Goal: Find specific page/section: Find specific page/section

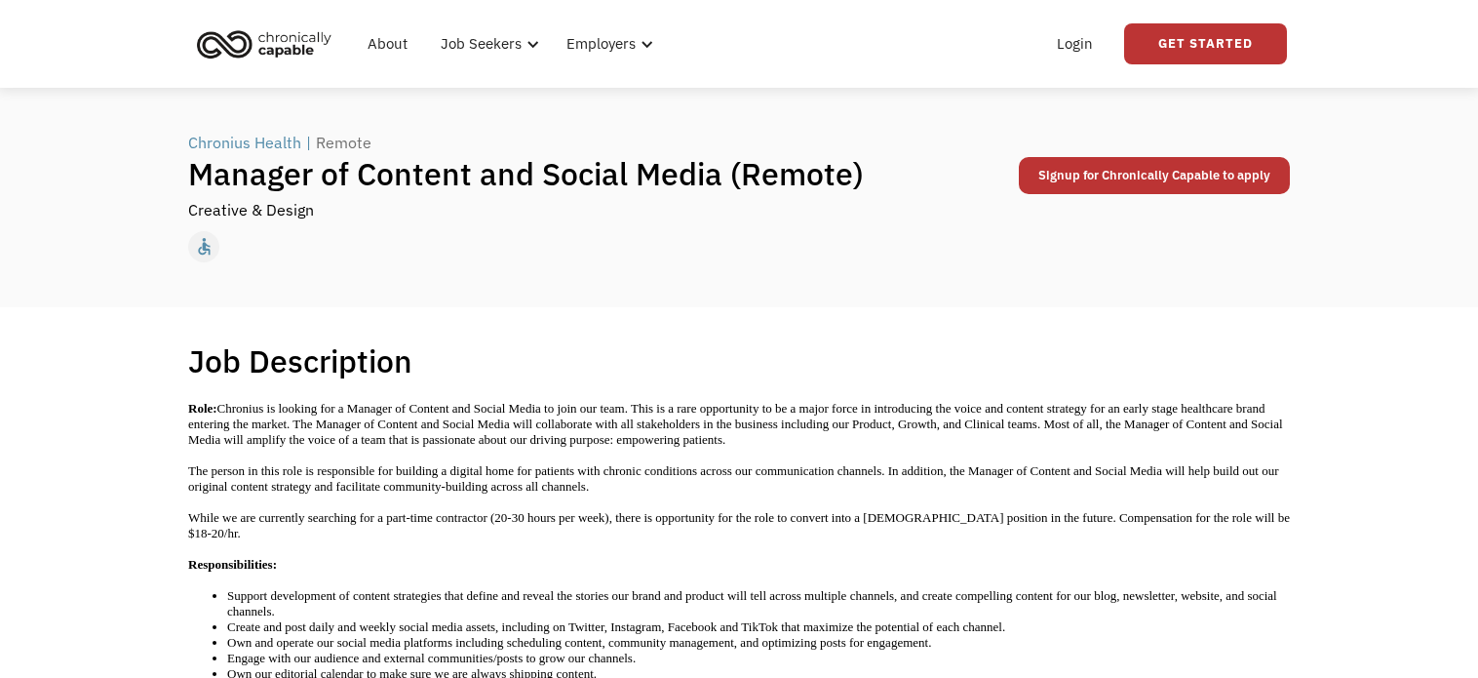
click at [287, 142] on div "Chronius Health" at bounding box center [244, 142] width 113 height 23
click at [1423, 220] on div "← Back to all jobs Chronius Health | Remote Manager of Content and Social Media…" at bounding box center [739, 197] width 1478 height 219
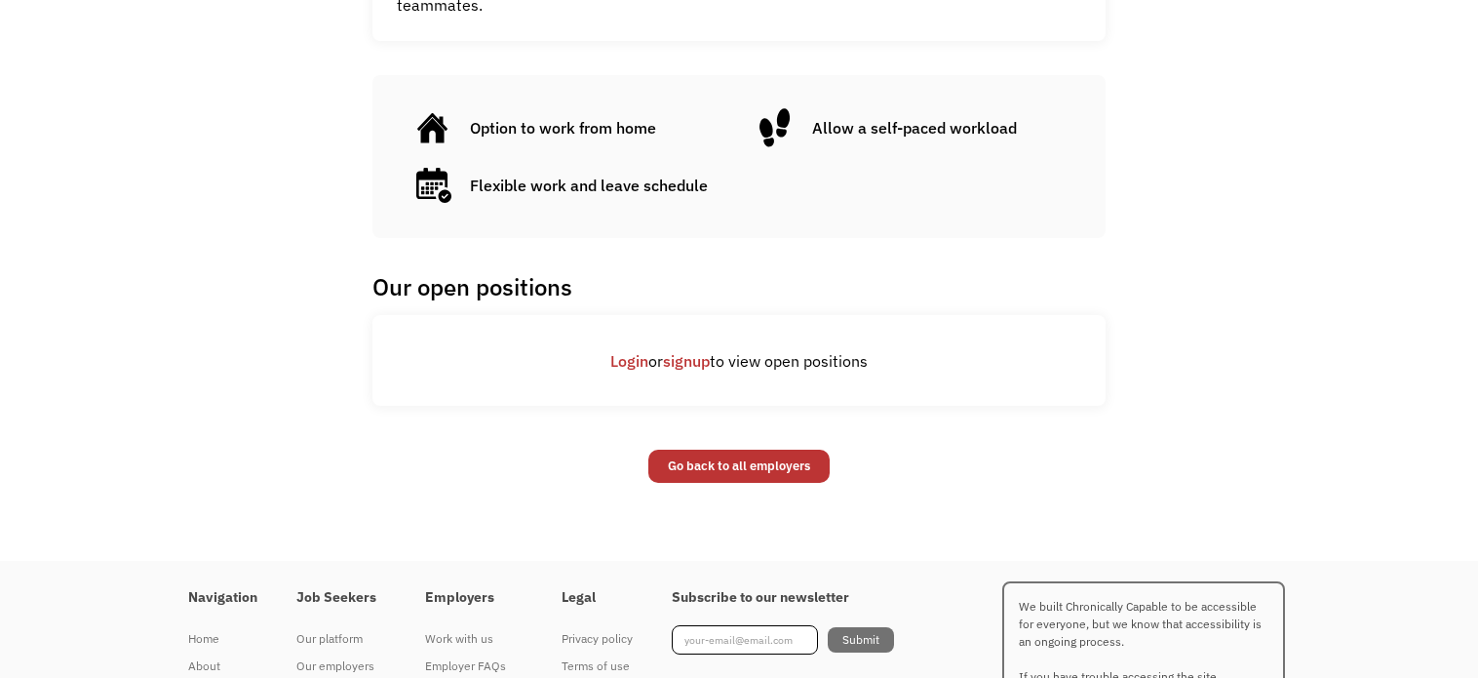
scroll to position [1035, 0]
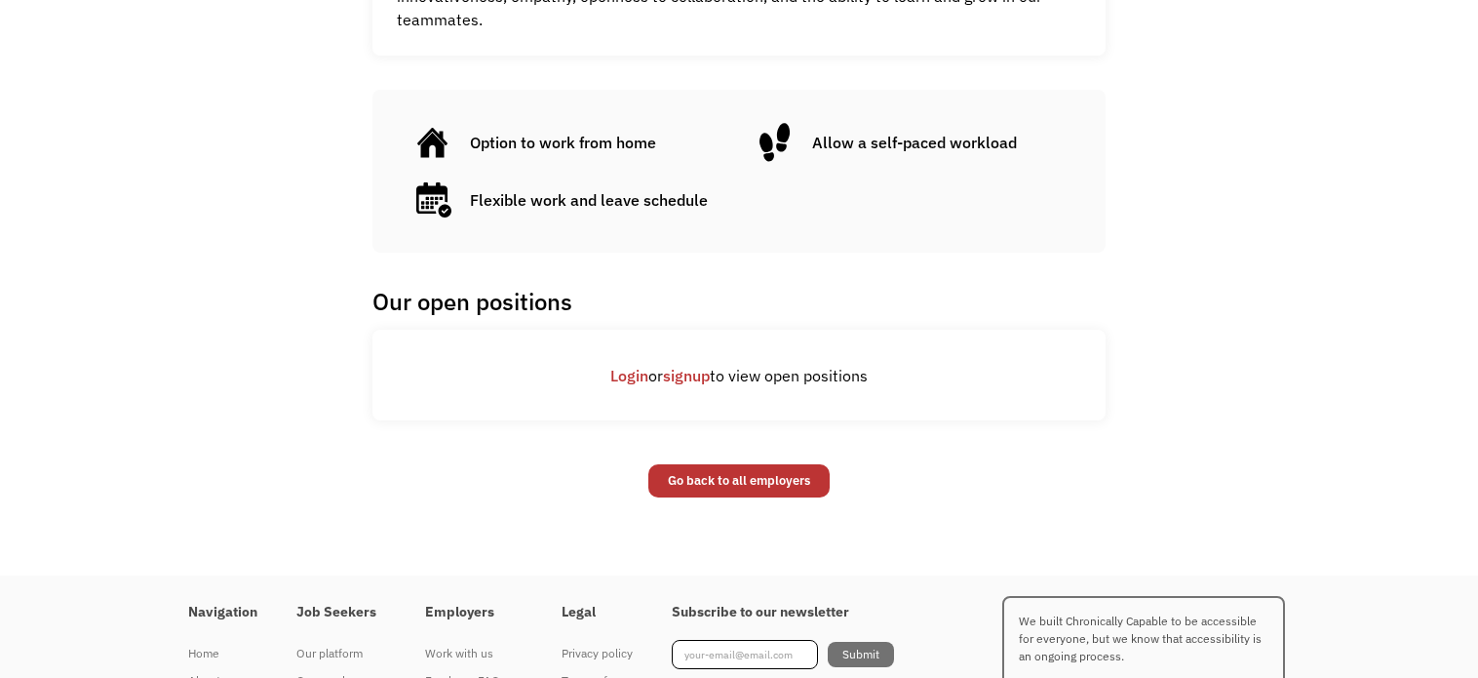
click at [634, 375] on link "Login" at bounding box center [629, 376] width 38 height 20
